Goal: Check status: Check status

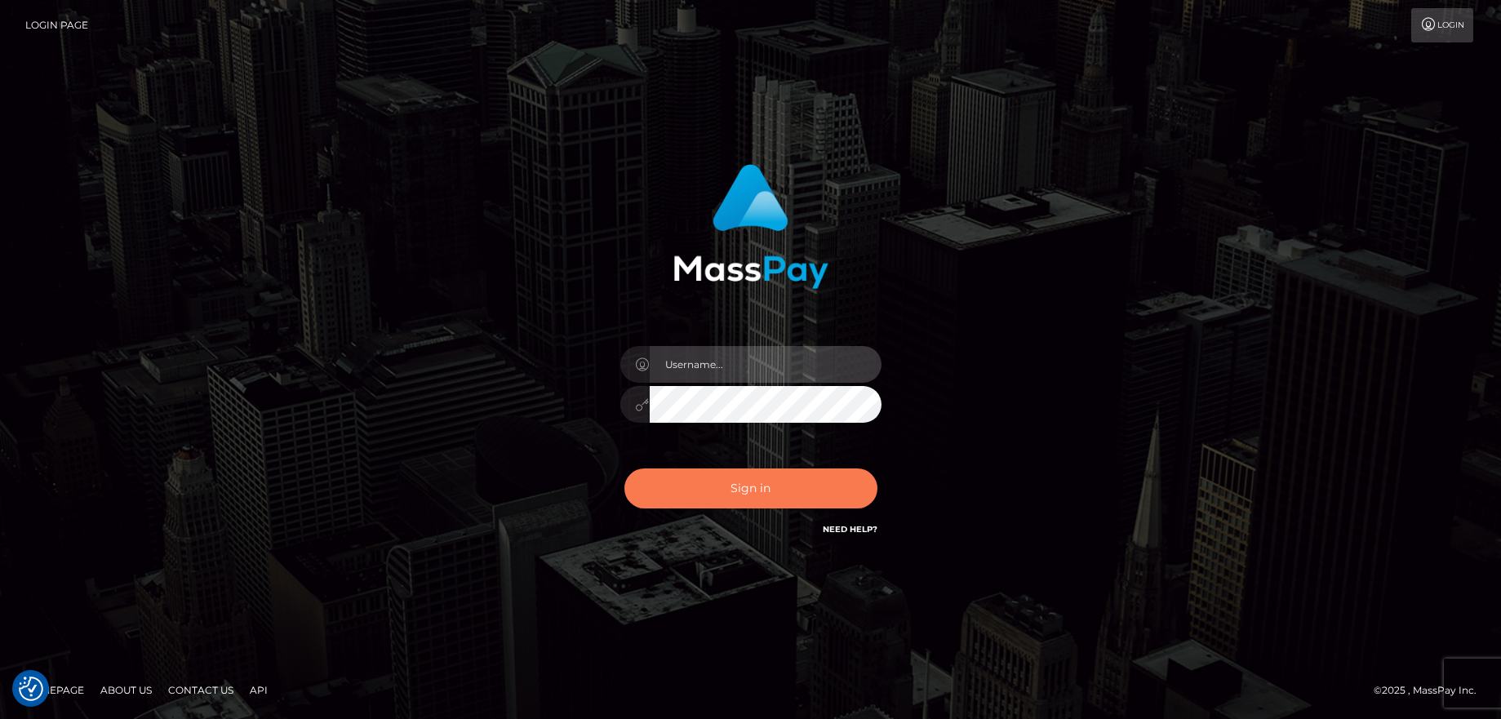
type input "balsaberisic"
click at [715, 500] on button "Sign in" at bounding box center [750, 489] width 253 height 40
type input "balsaberisic"
click at [691, 485] on button "Sign in" at bounding box center [750, 489] width 253 height 40
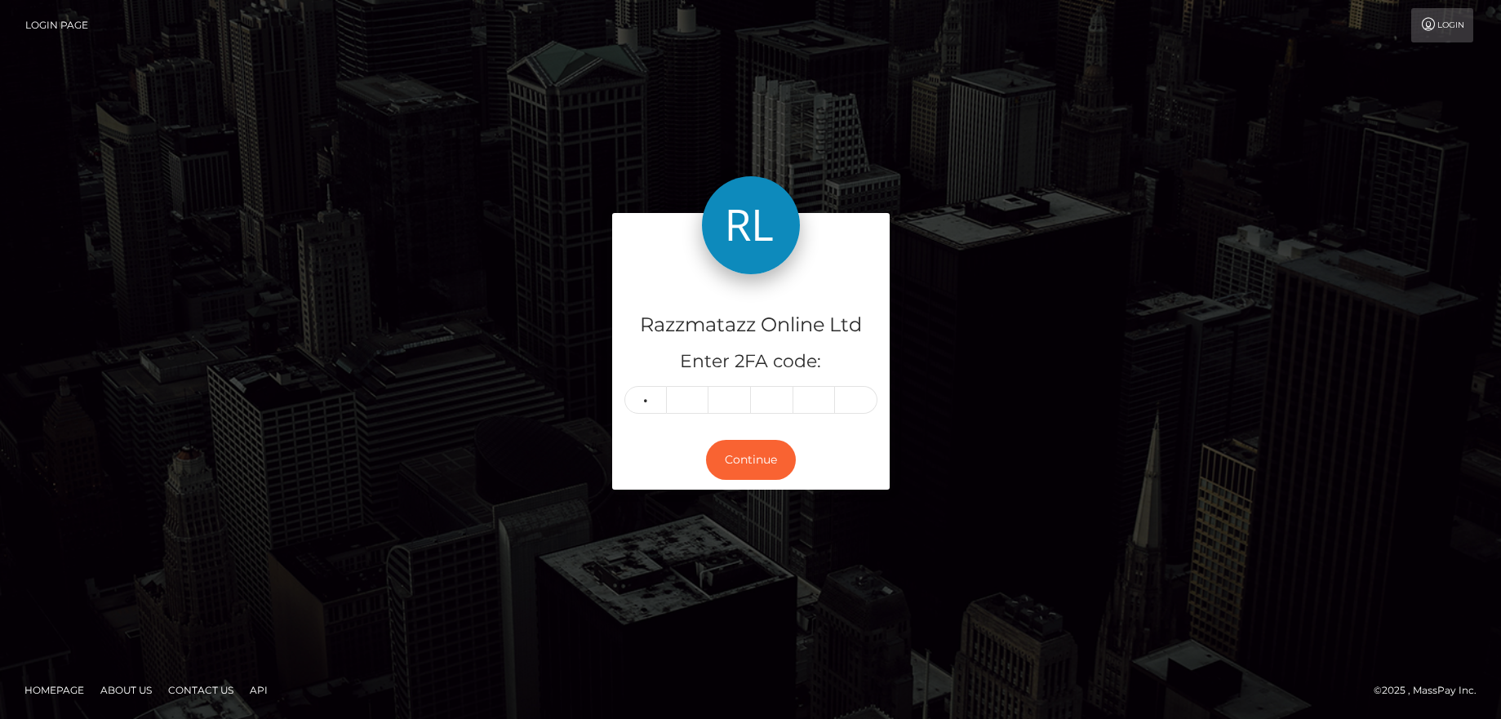
type input "1"
type input "7"
type input "1"
type input "4"
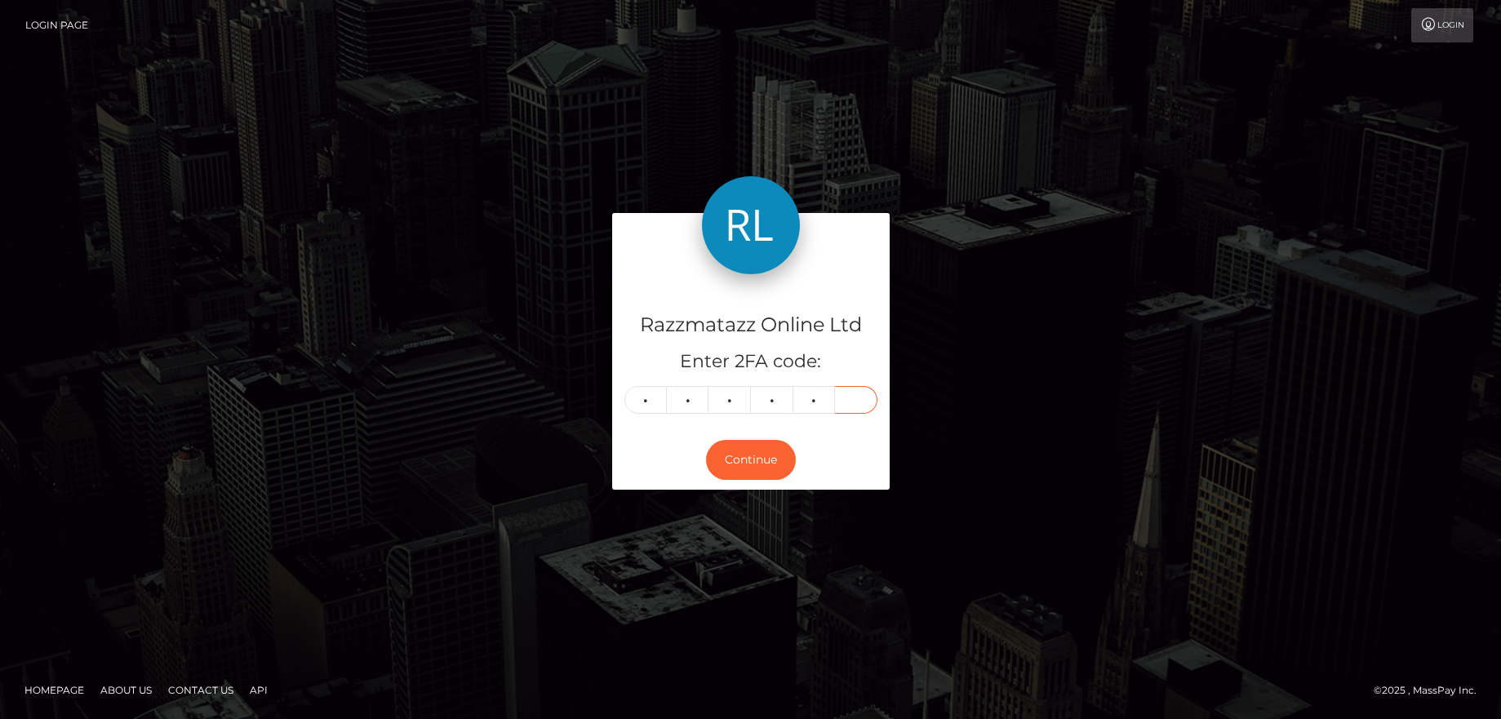
type input "1"
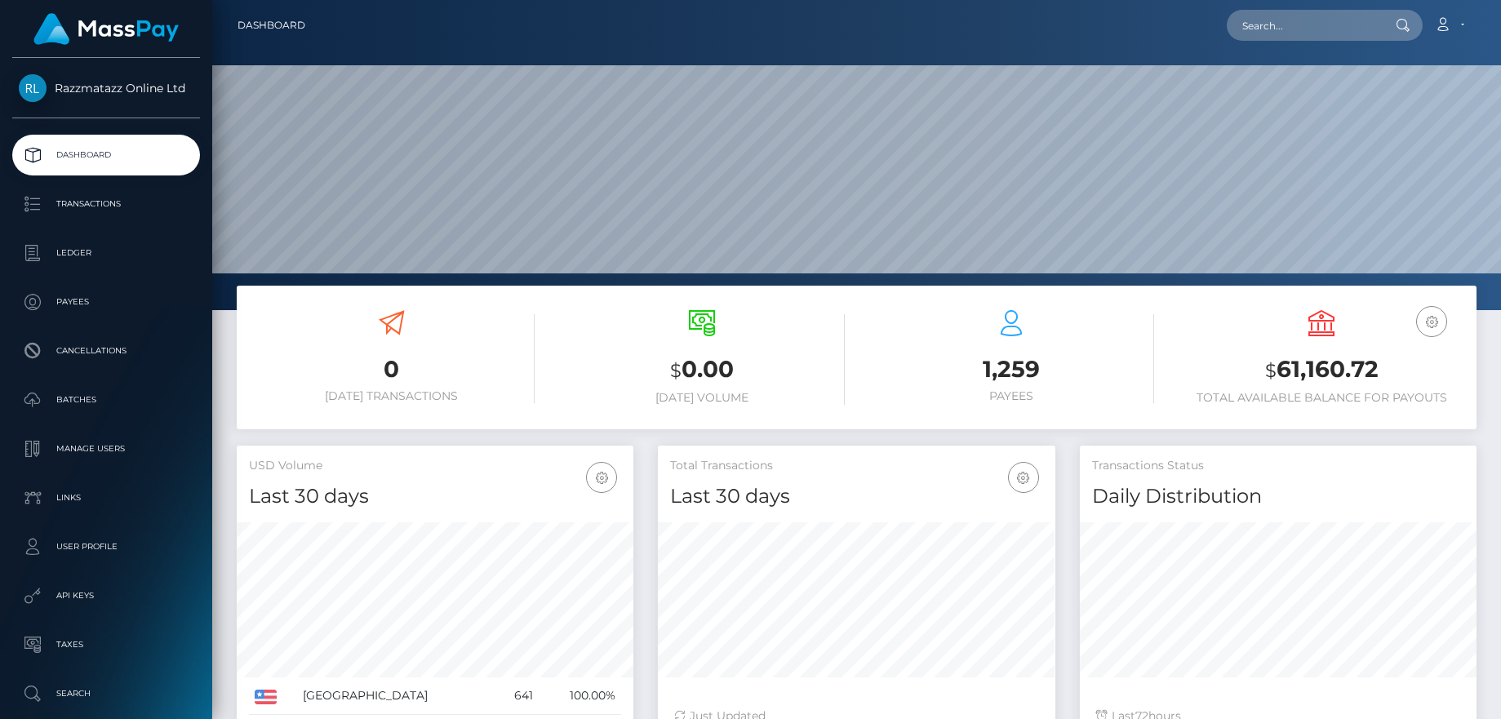
scroll to position [290, 398]
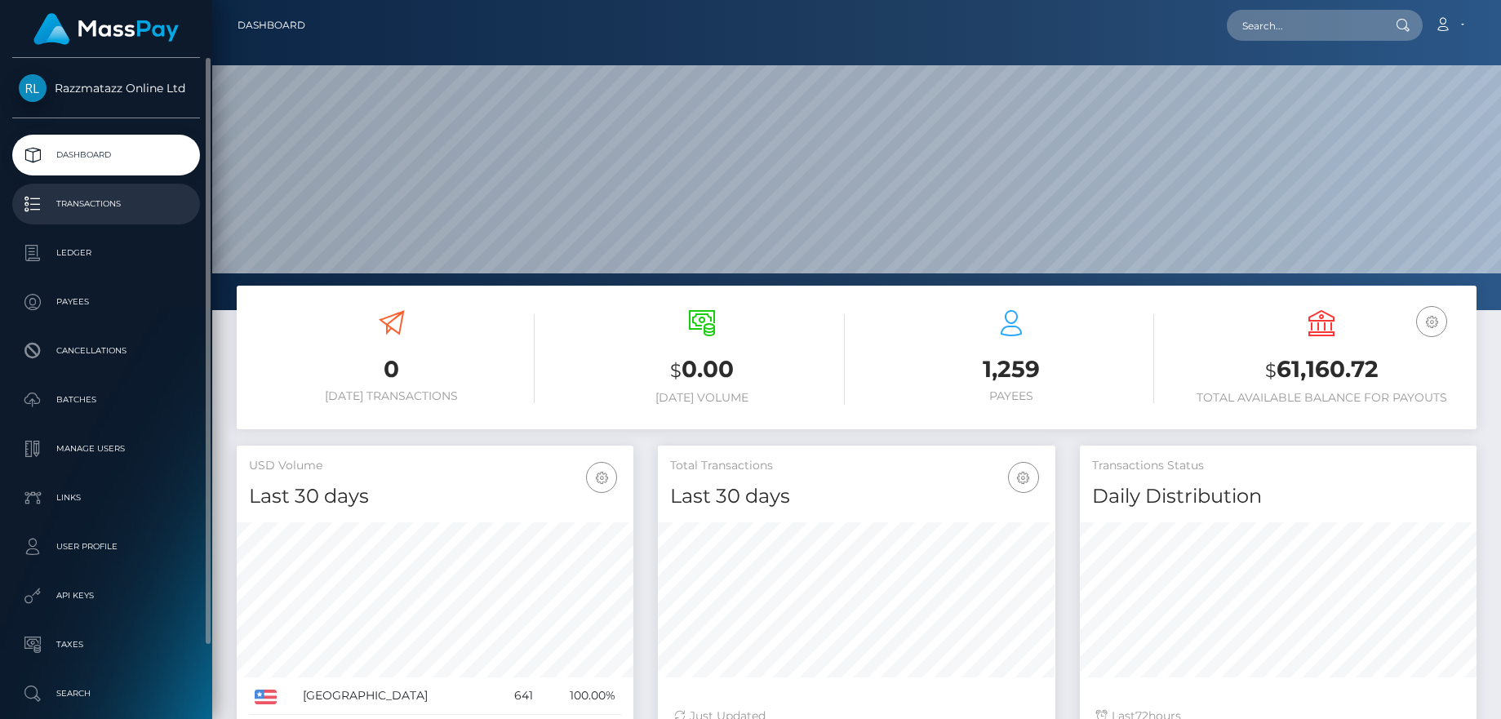
click at [144, 202] on p "Transactions" at bounding box center [106, 204] width 175 height 24
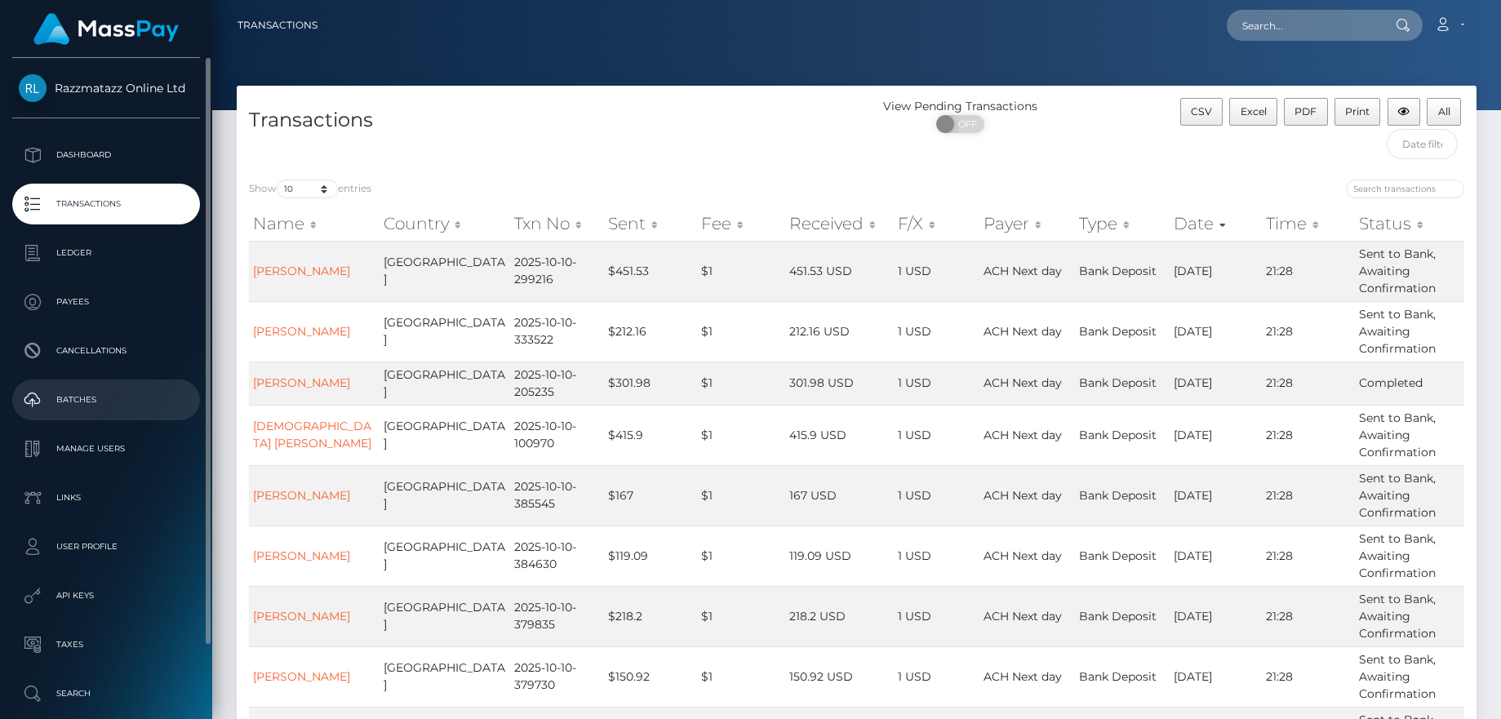
click at [118, 411] on p "Batches" at bounding box center [106, 400] width 175 height 24
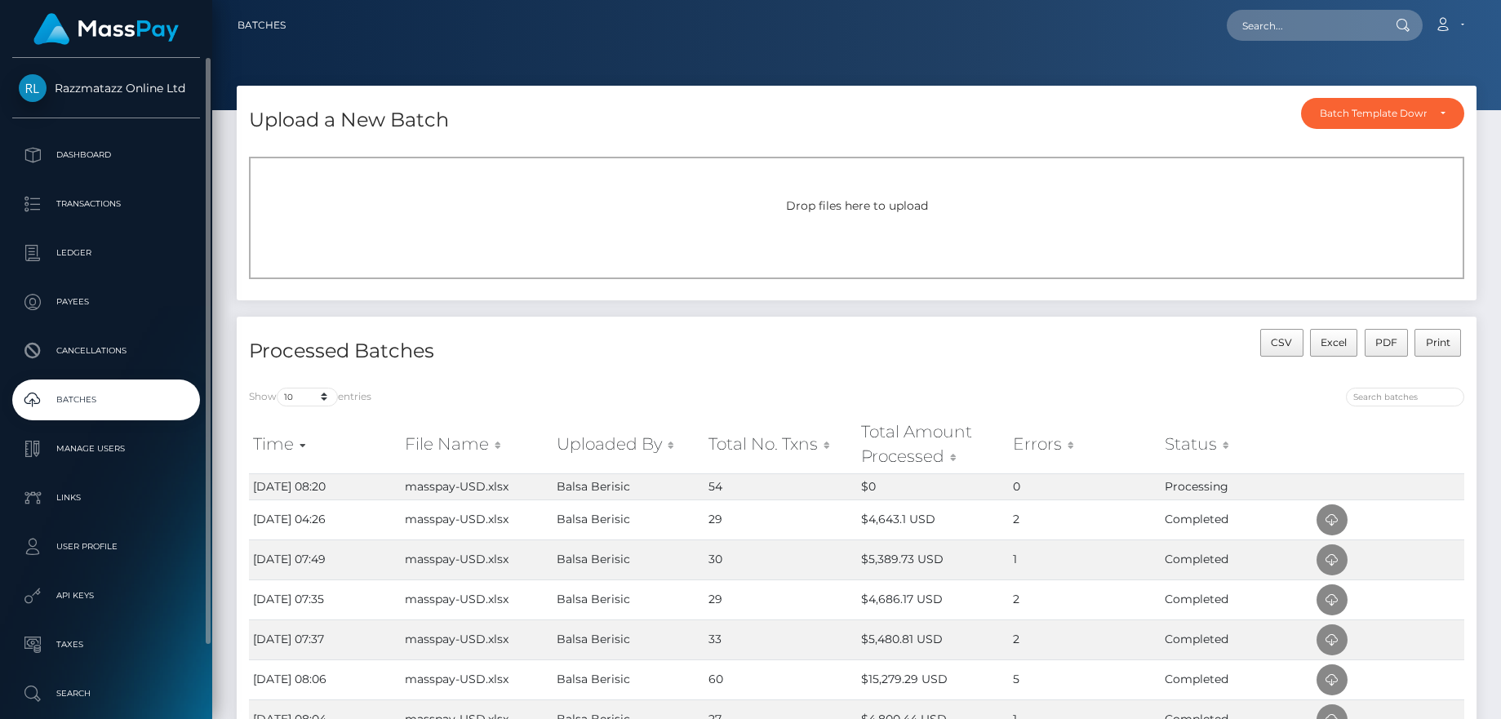
click at [153, 412] on p "Batches" at bounding box center [106, 400] width 175 height 24
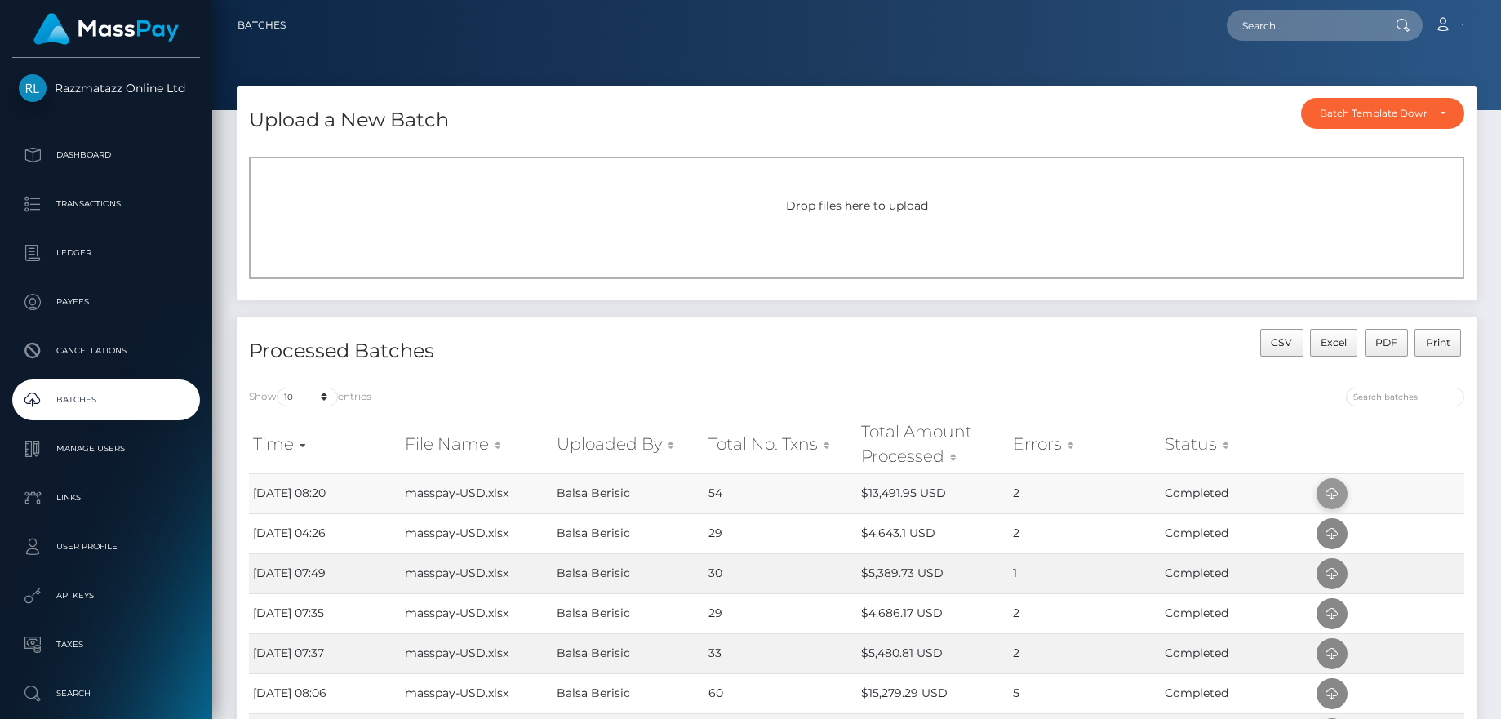
click at [1335, 495] on icon at bounding box center [1332, 494] width 20 height 20
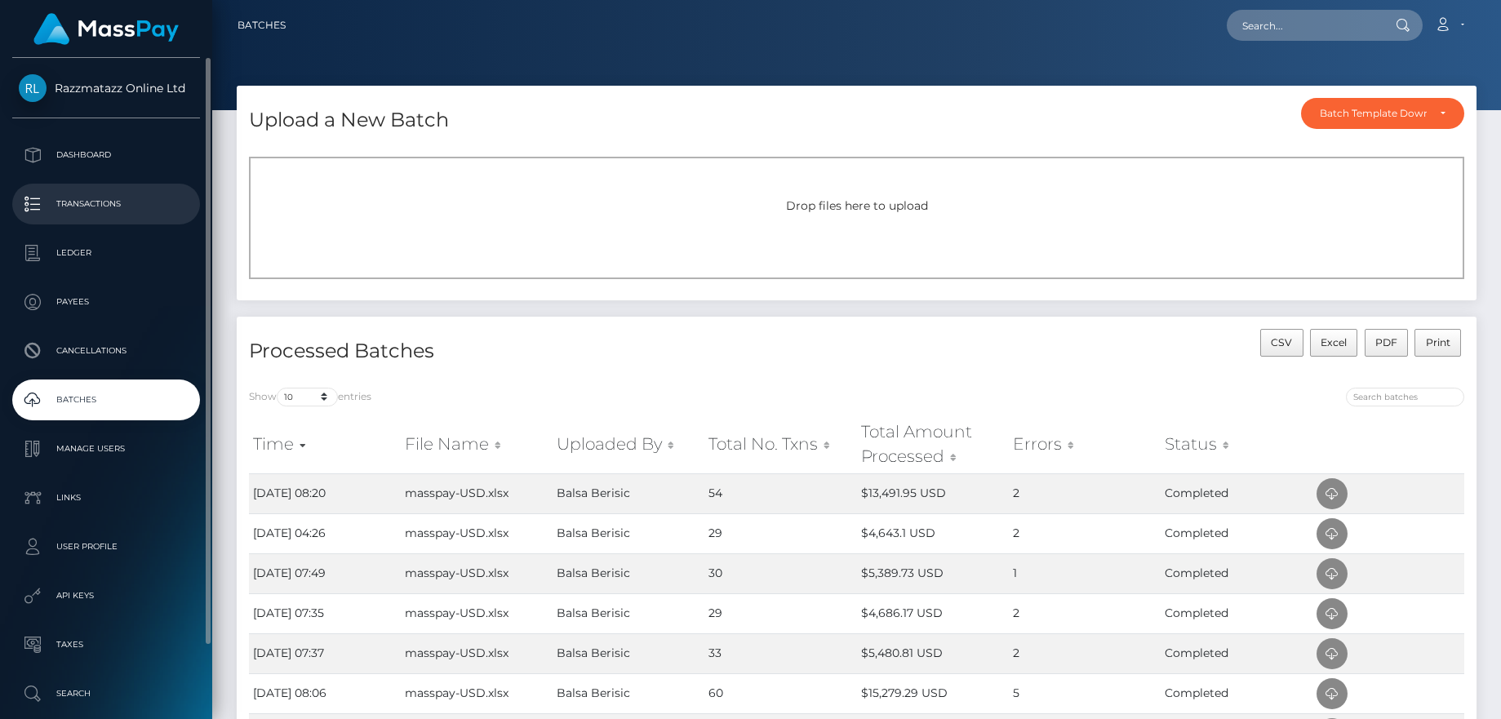
click at [118, 204] on p "Transactions" at bounding box center [106, 204] width 175 height 24
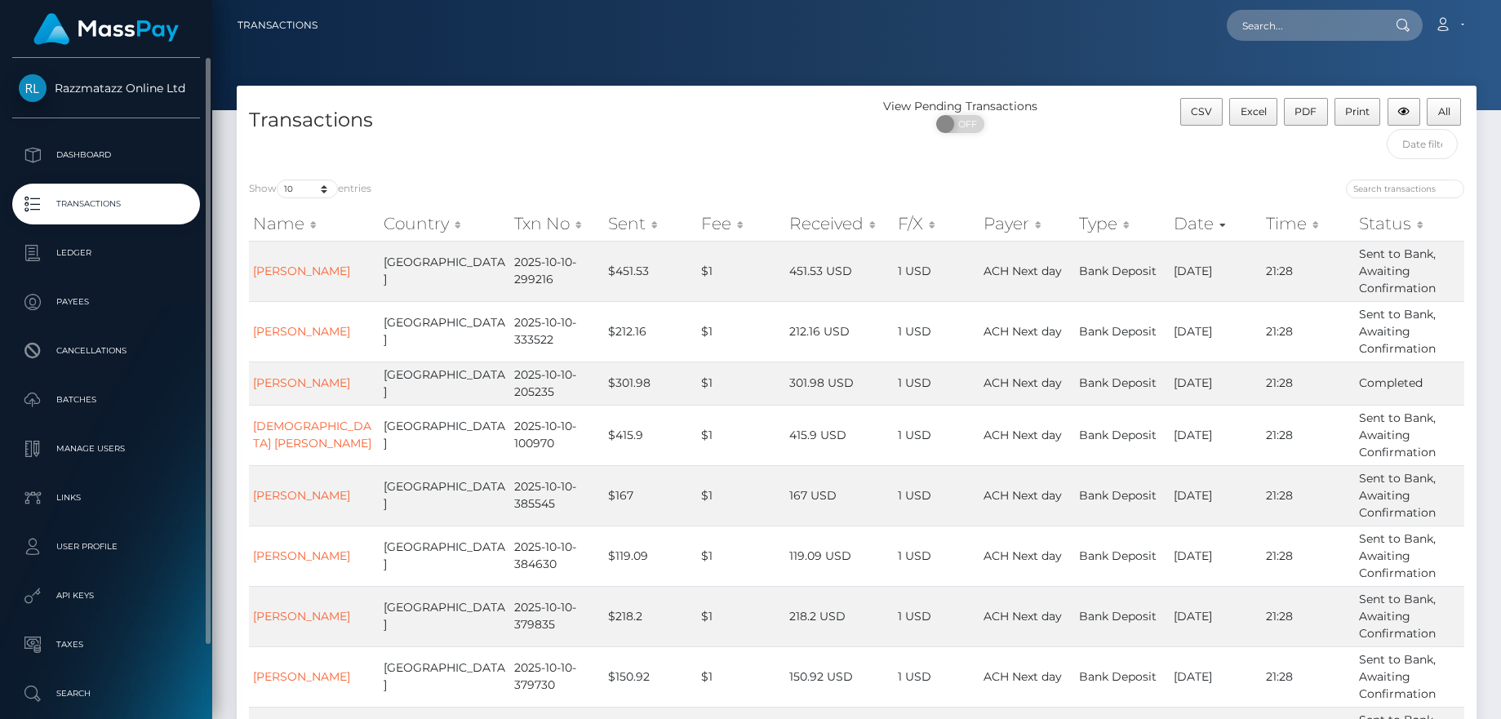
click at [136, 216] on p "Transactions" at bounding box center [106, 204] width 175 height 24
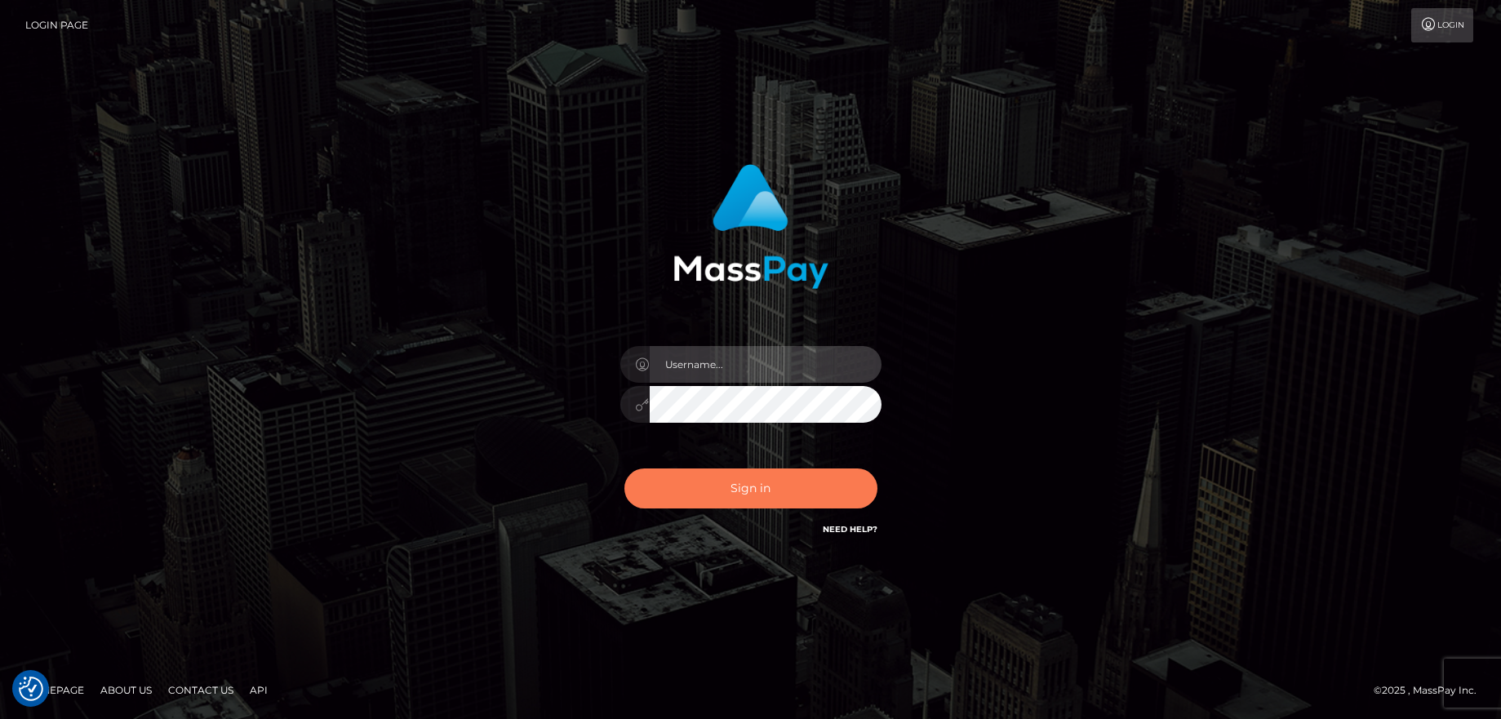
type input "balsaberisic"
click at [722, 506] on button "Sign in" at bounding box center [750, 489] width 253 height 40
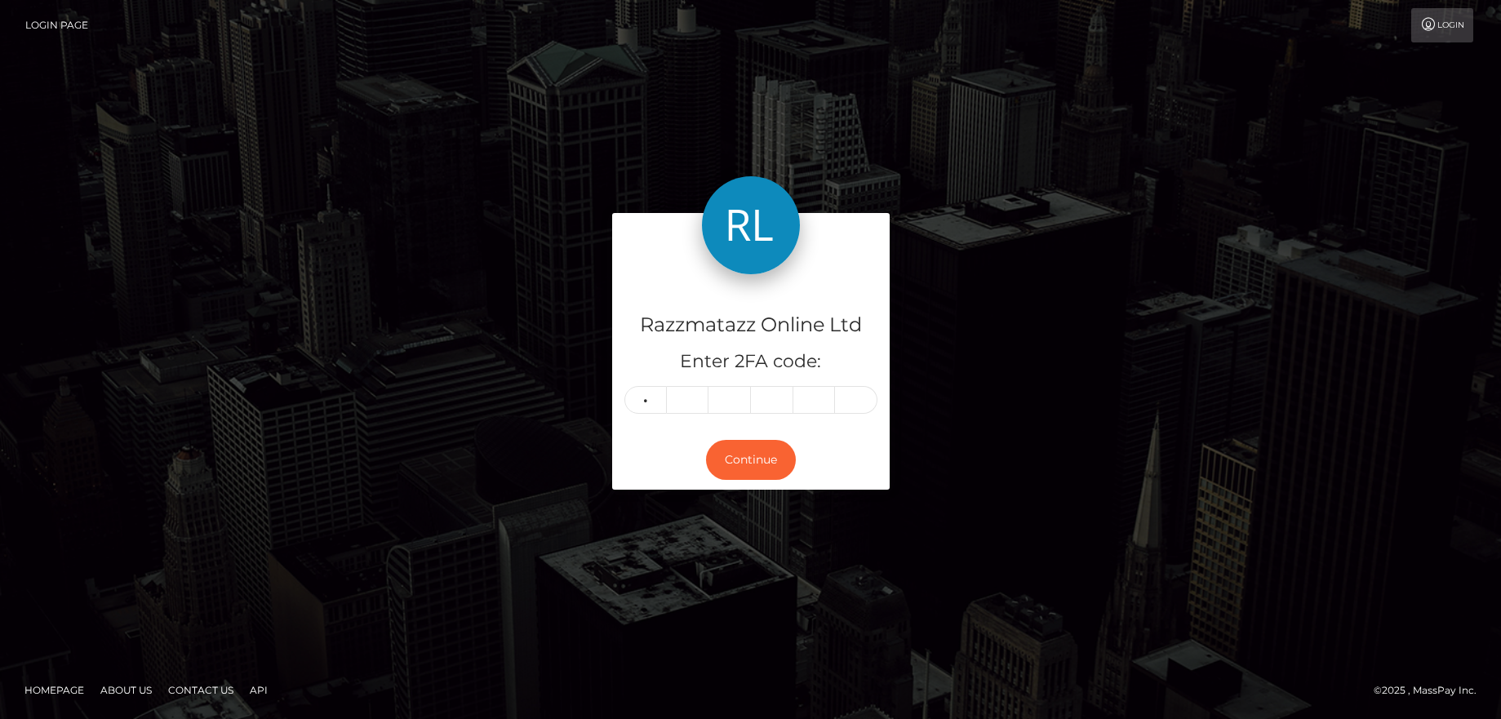
type input "7"
type input "5"
type input "6"
type input "1"
type input "3"
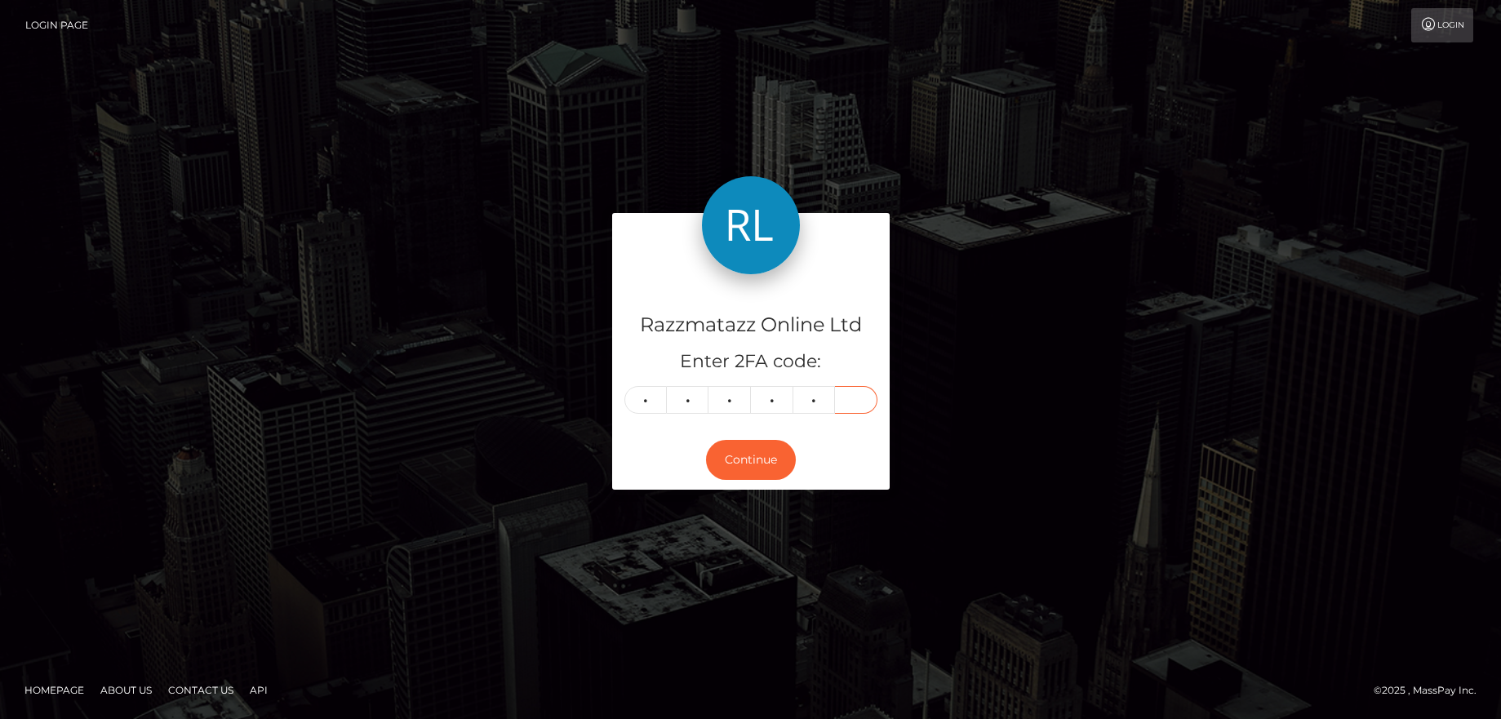
type input "6"
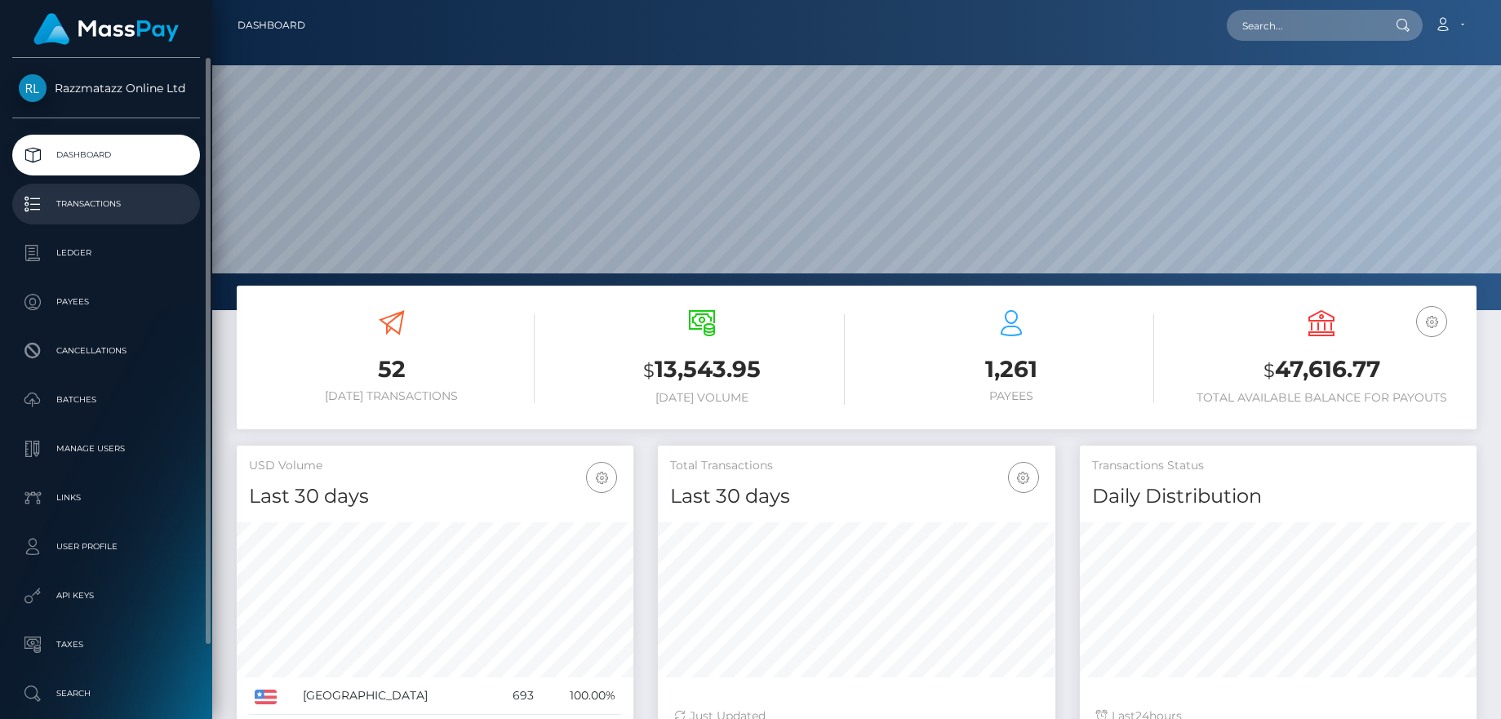
scroll to position [290, 398]
click at [105, 209] on p "Transactions" at bounding box center [106, 204] width 175 height 24
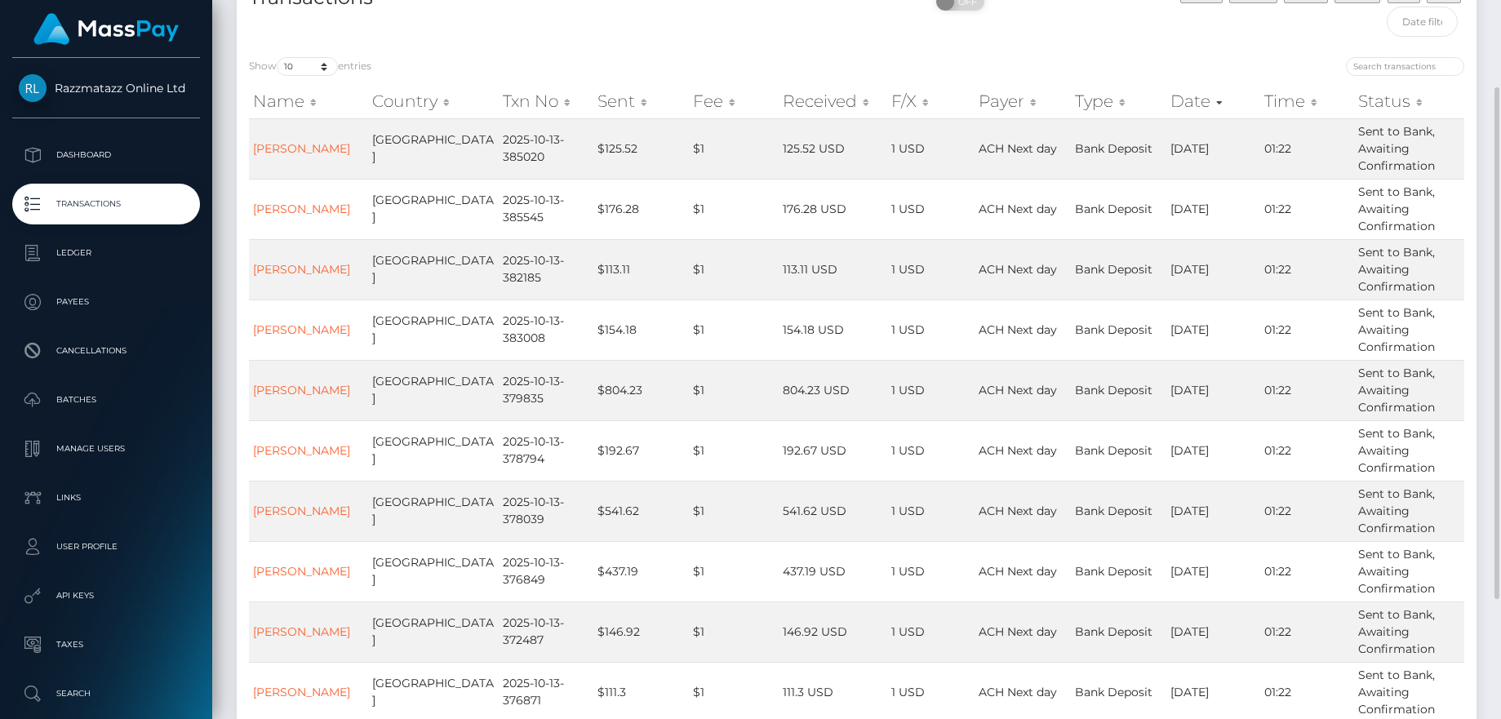
scroll to position [291, 0]
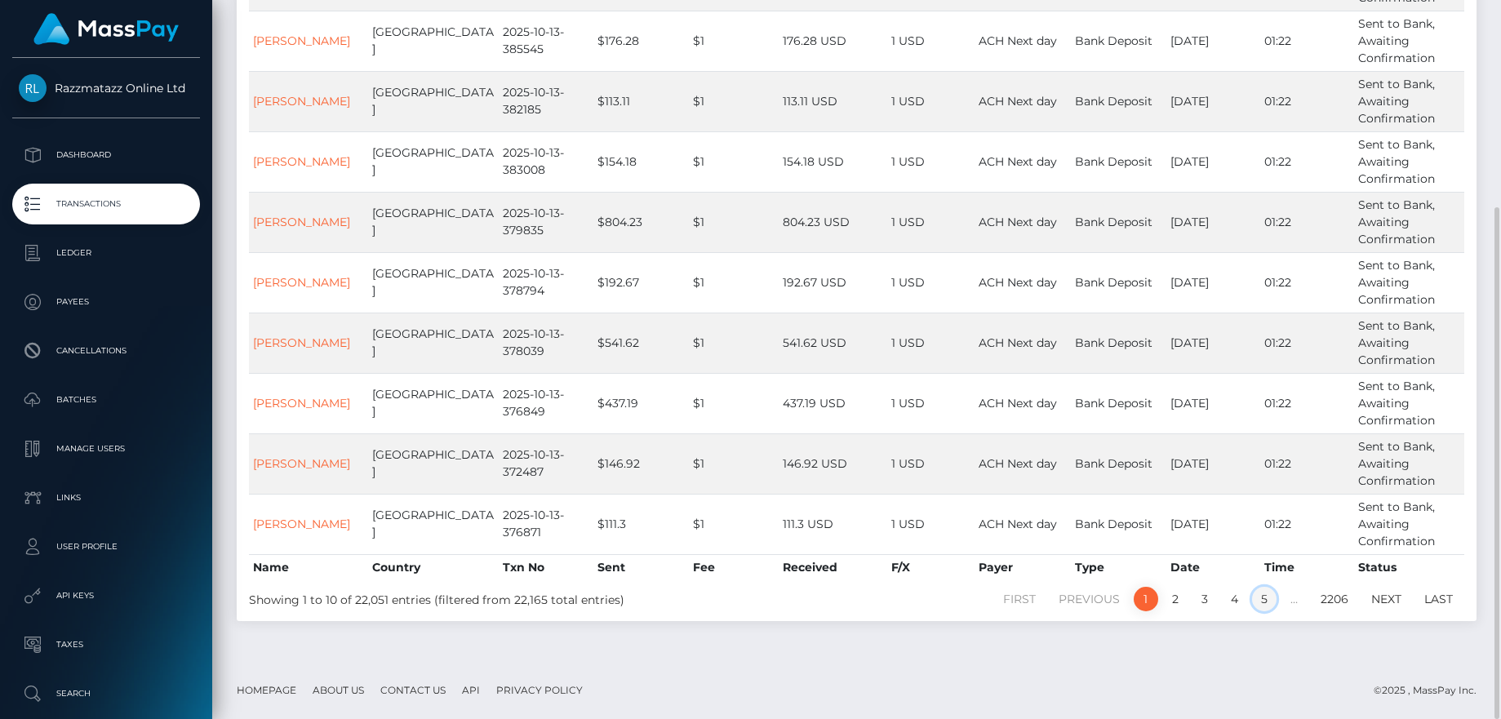
click at [1269, 608] on link "5" at bounding box center [1264, 599] width 24 height 24
click at [1263, 600] on link "6" at bounding box center [1263, 599] width 25 height 24
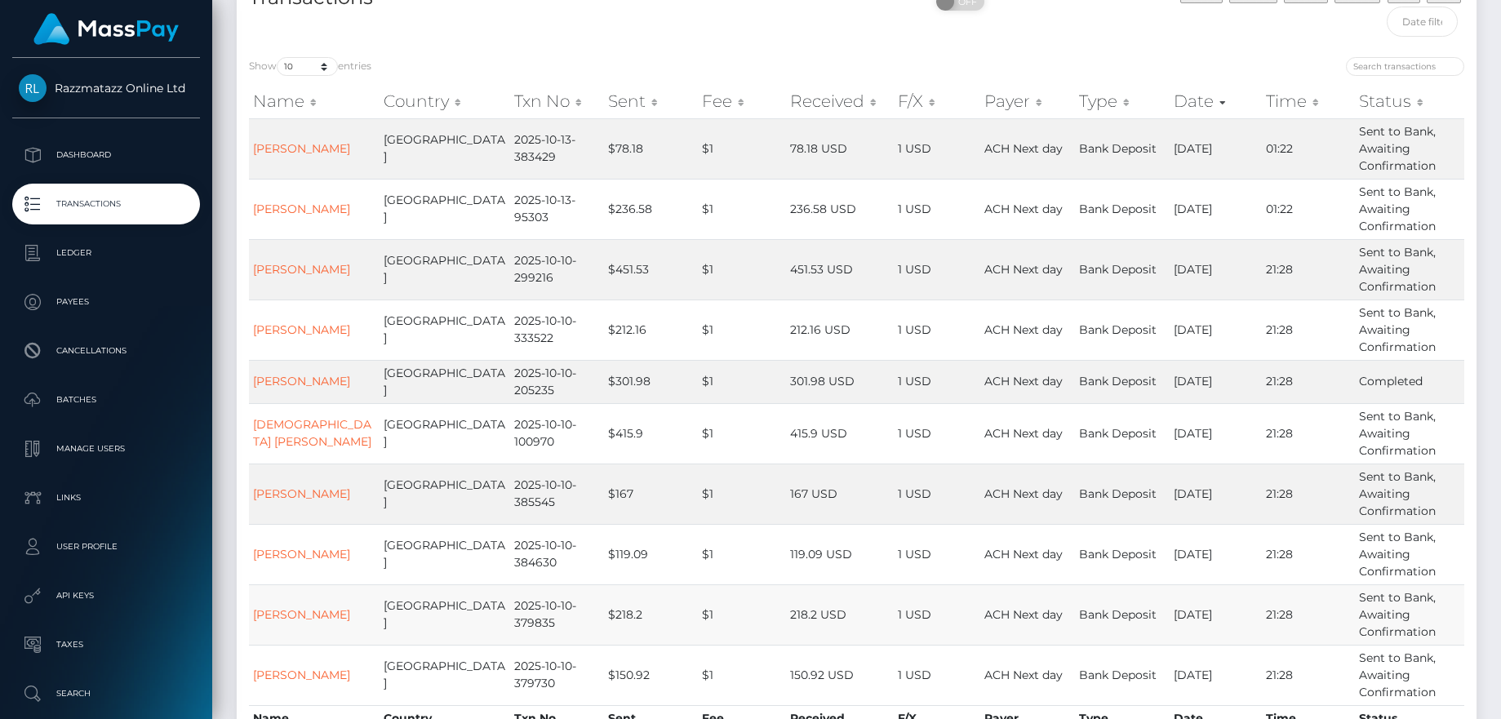
scroll to position [245, 0]
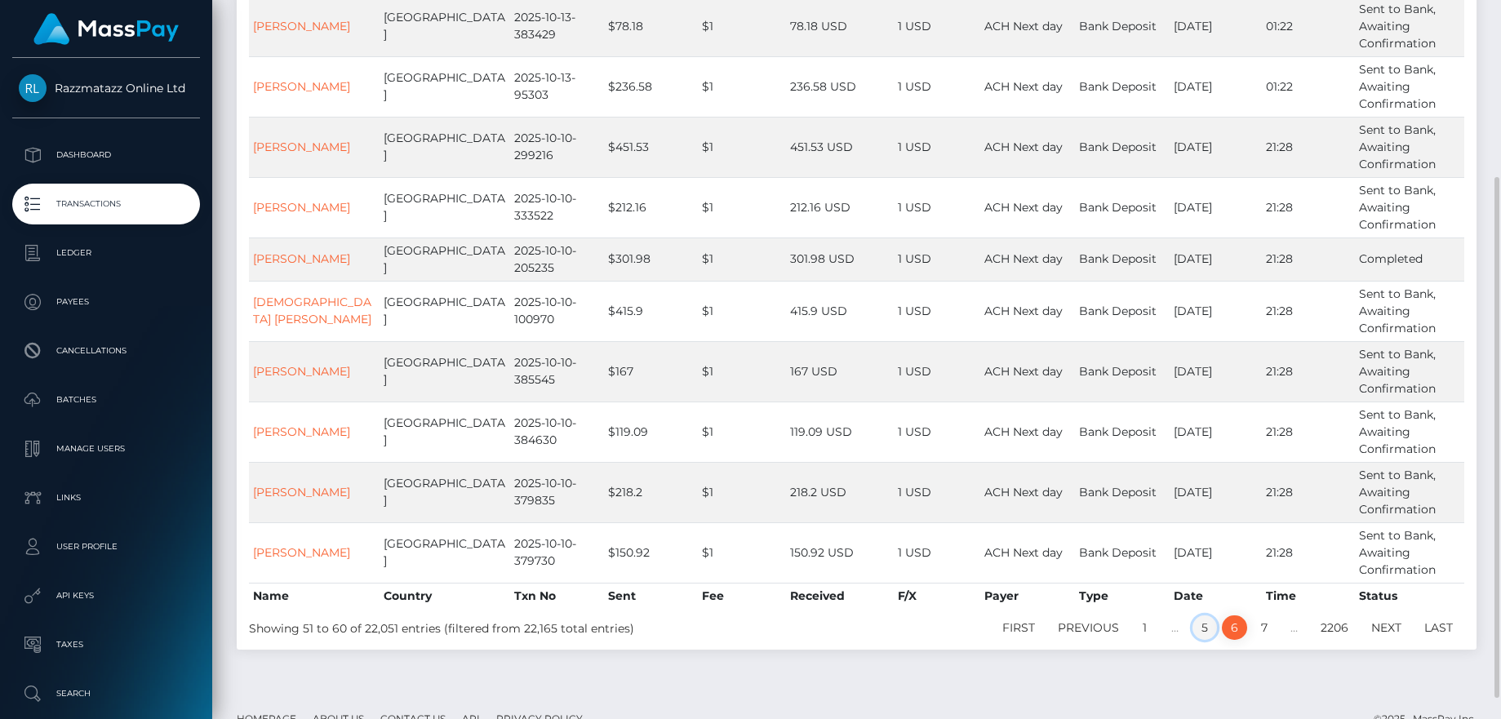
click at [1214, 632] on link "5" at bounding box center [1205, 628] width 24 height 24
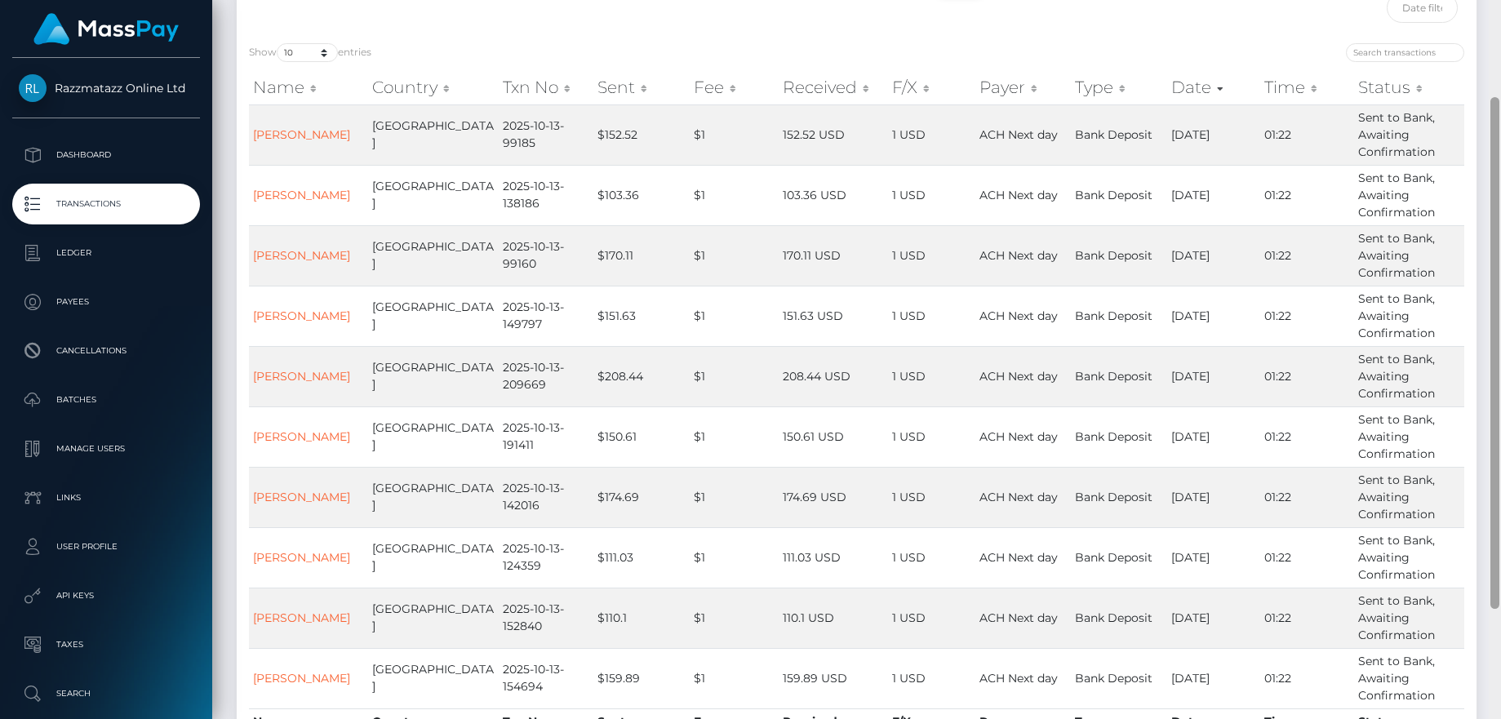
scroll to position [137, 0]
drag, startPoint x: 1493, startPoint y: 325, endPoint x: 1496, endPoint y: 336, distance: 11.1
click at [1496, 336] on div at bounding box center [1495, 353] width 9 height 512
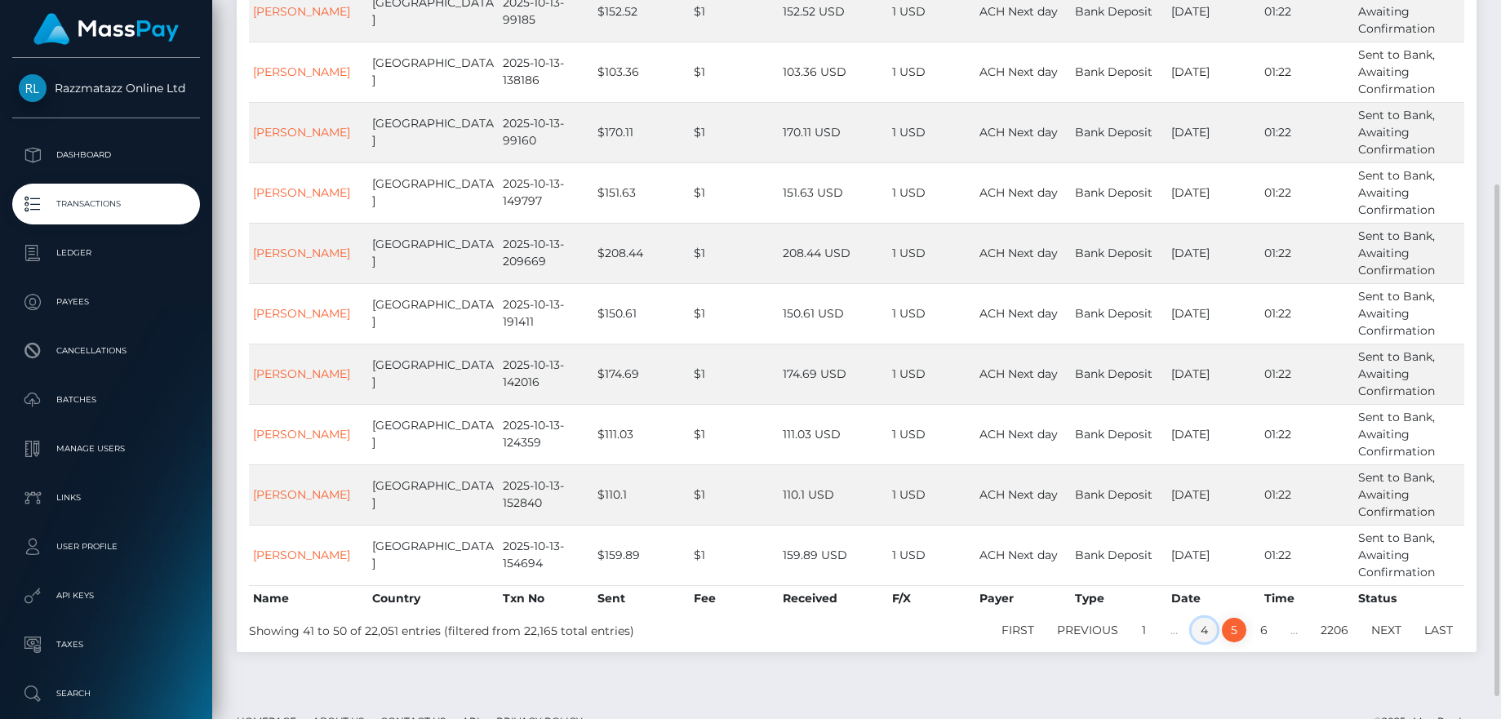
click at [1203, 632] on link "4" at bounding box center [1204, 630] width 25 height 24
click at [1212, 631] on link "3" at bounding box center [1205, 630] width 24 height 24
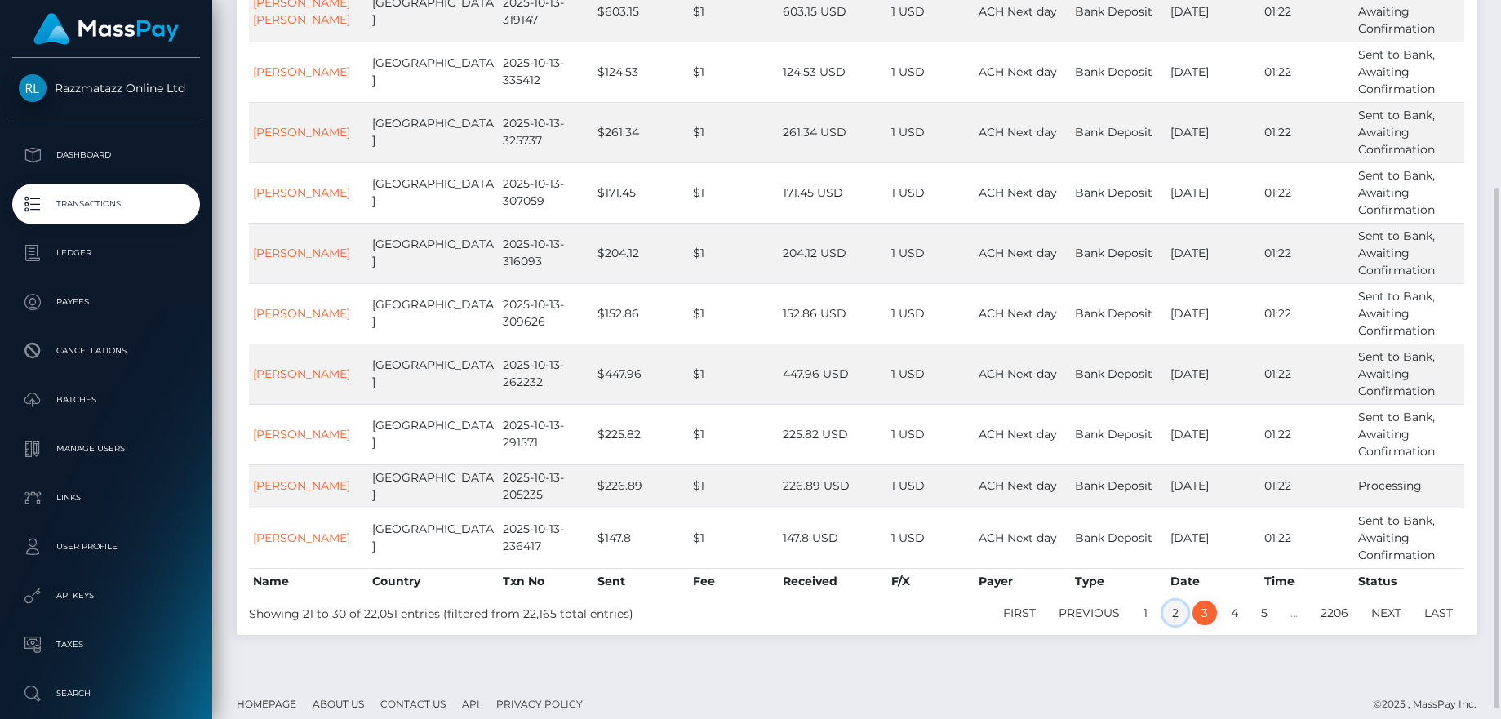
click at [1179, 613] on link "2" at bounding box center [1175, 613] width 24 height 24
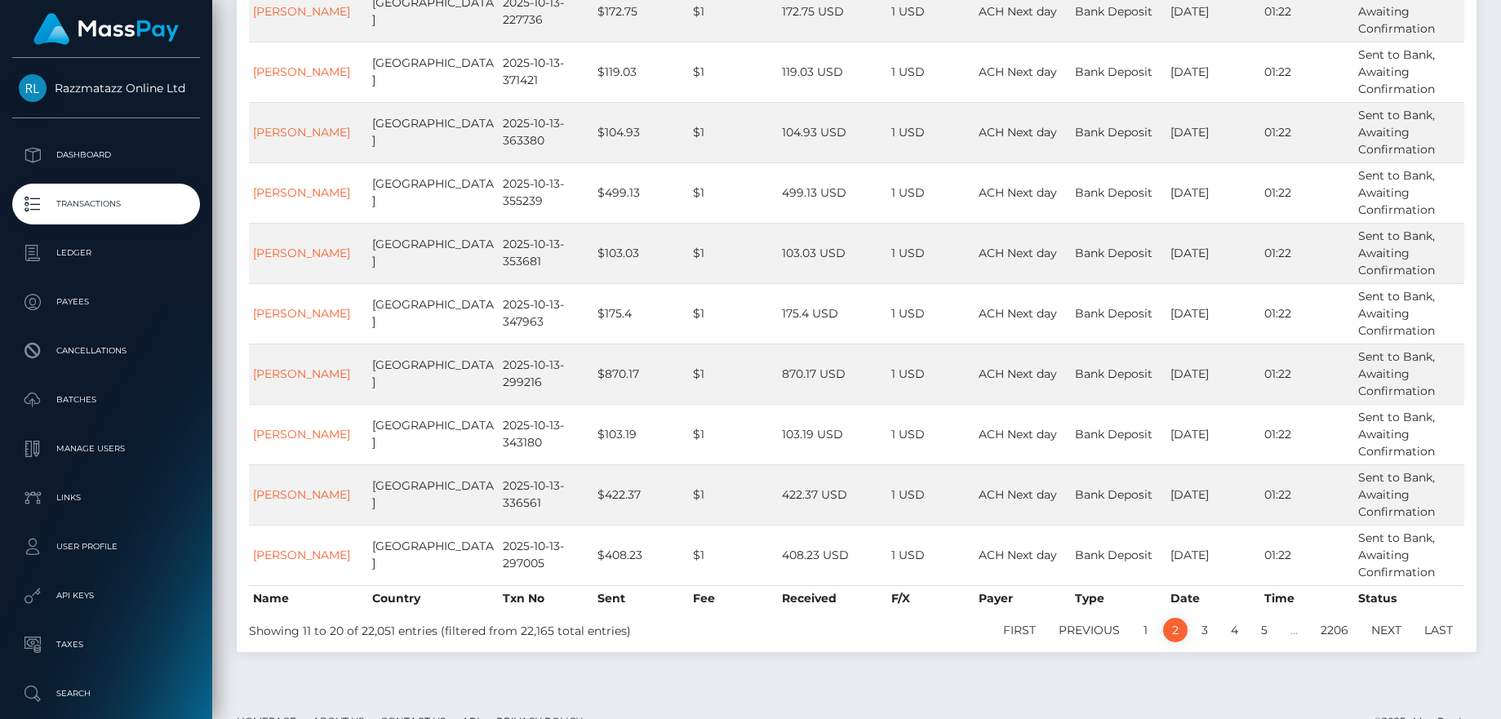
click at [1132, 625] on li "1" at bounding box center [1145, 630] width 29 height 24
